Goal: Find specific page/section: Find specific page/section

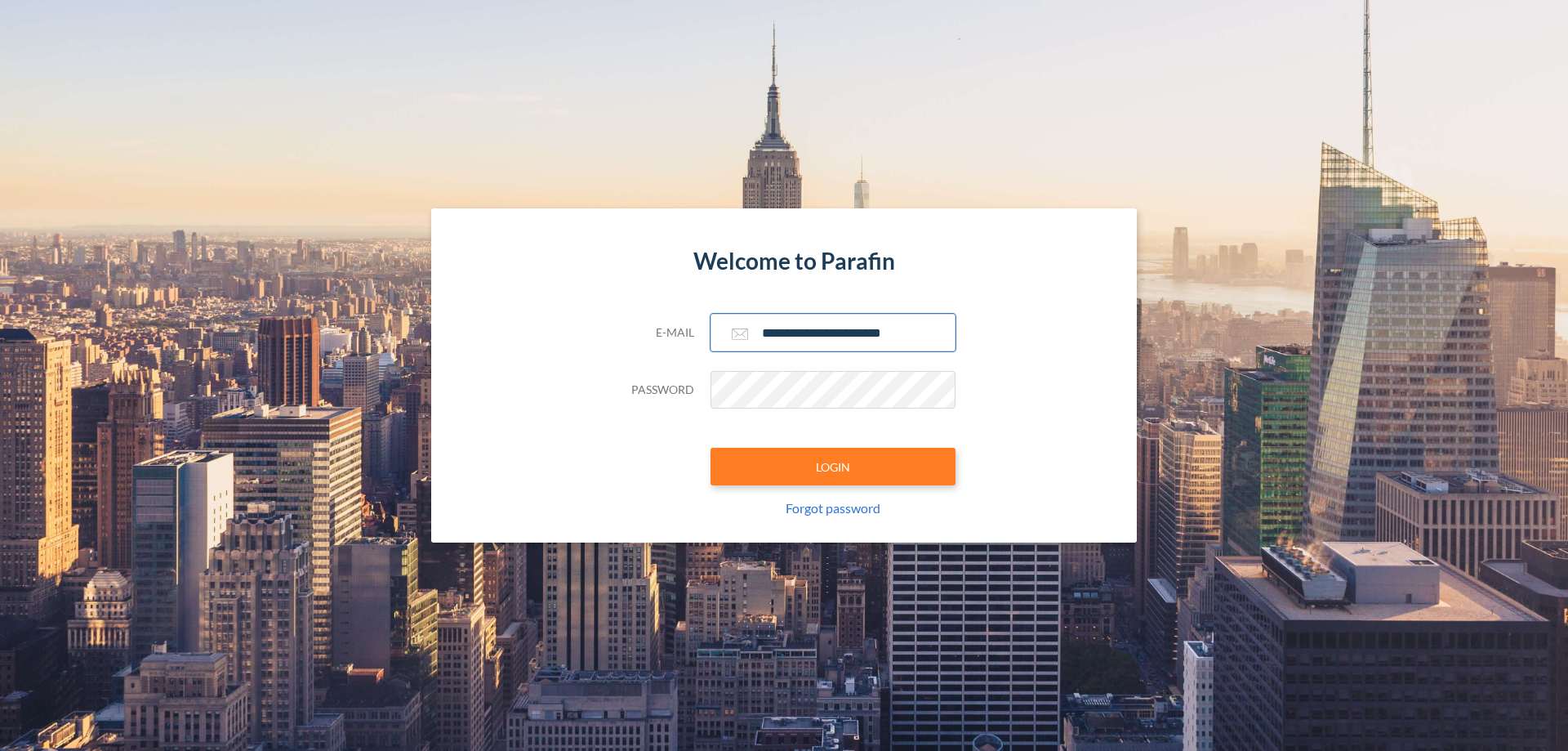
type input "**********"
click at [834, 466] on button "LOGIN" at bounding box center [833, 466] width 245 height 38
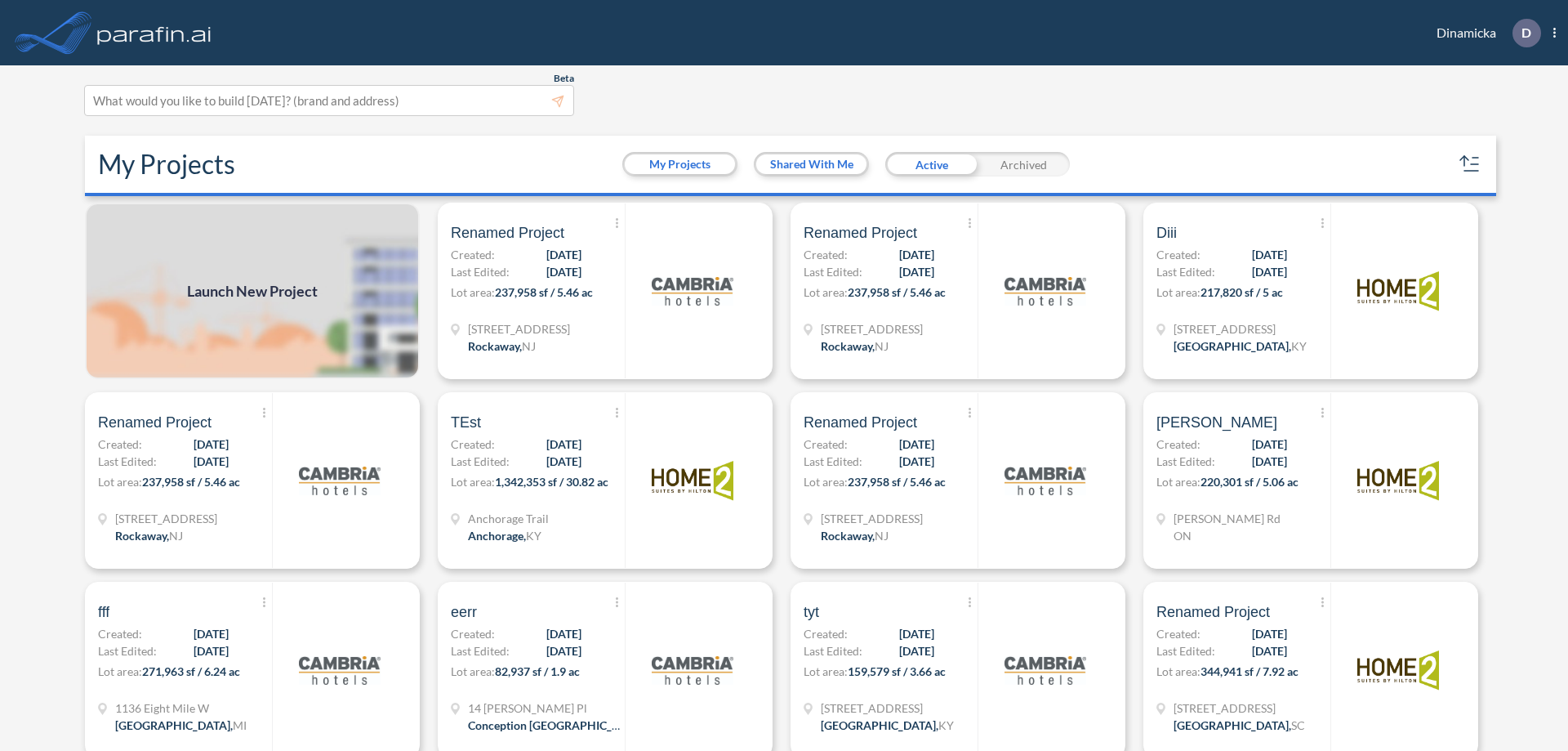
scroll to position [4, 0]
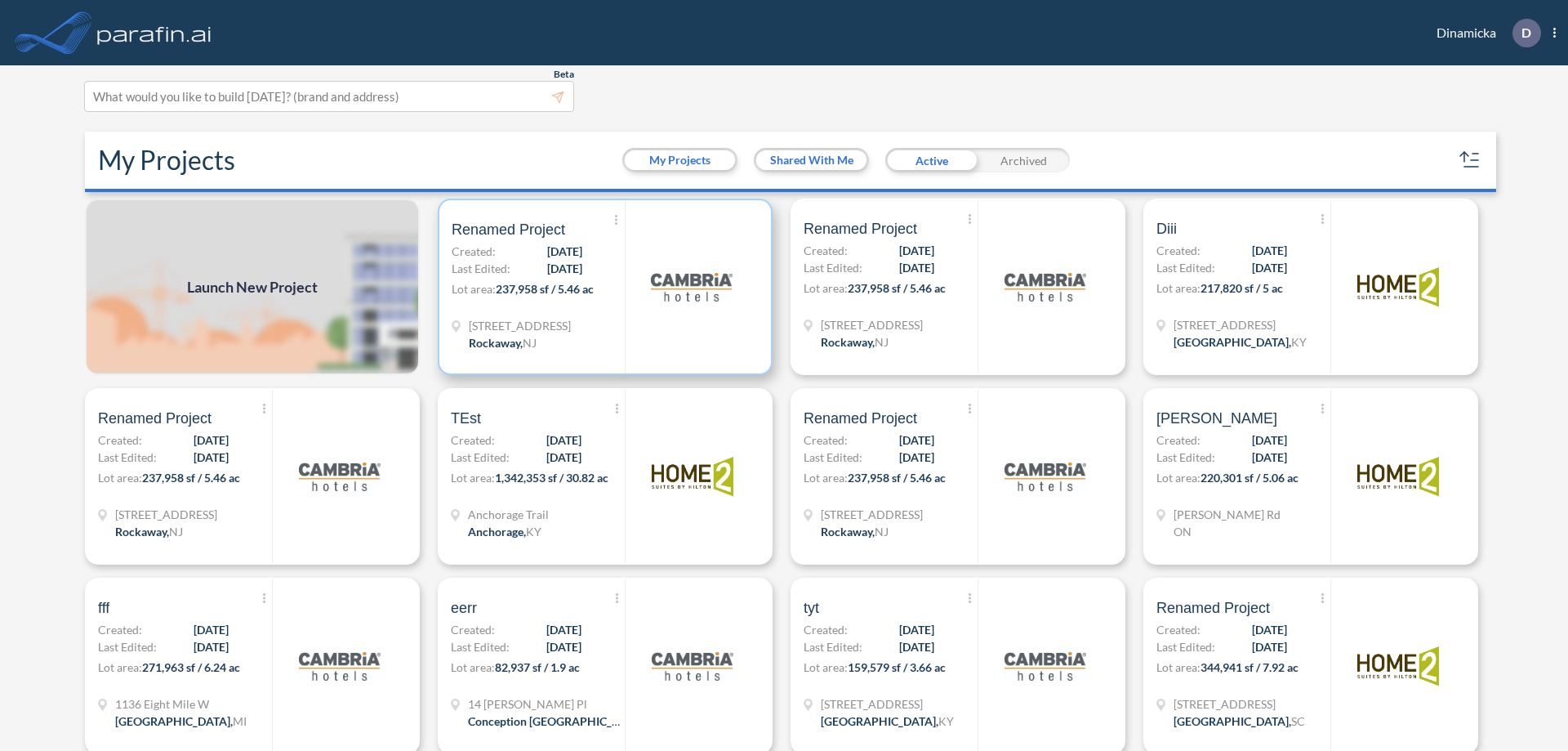
click at [602, 286] on p "Lot area: 237,958 sf / 5.46 ac" at bounding box center [538, 292] width 173 height 24
